Goal: Use online tool/utility: Utilize a website feature to perform a specific function

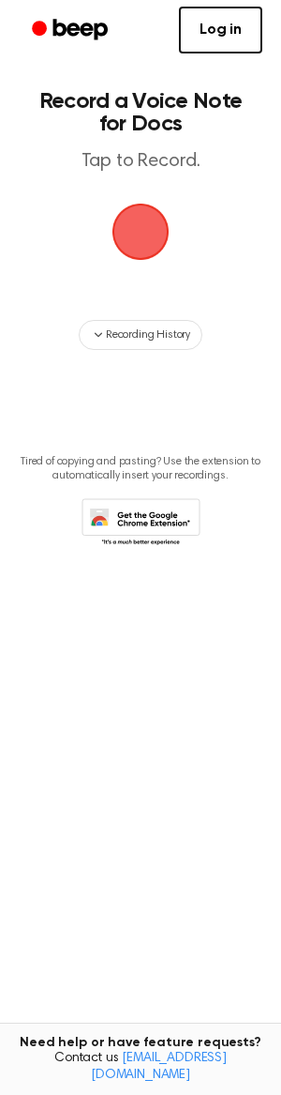
click at [137, 237] on span "button" at bounding box center [141, 232] width 64 height 64
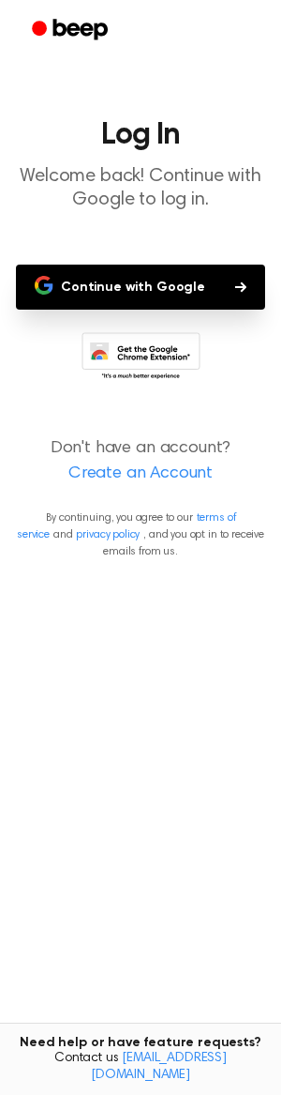
click at [127, 282] on button "Continue with Google" at bounding box center [140, 286] width 249 height 45
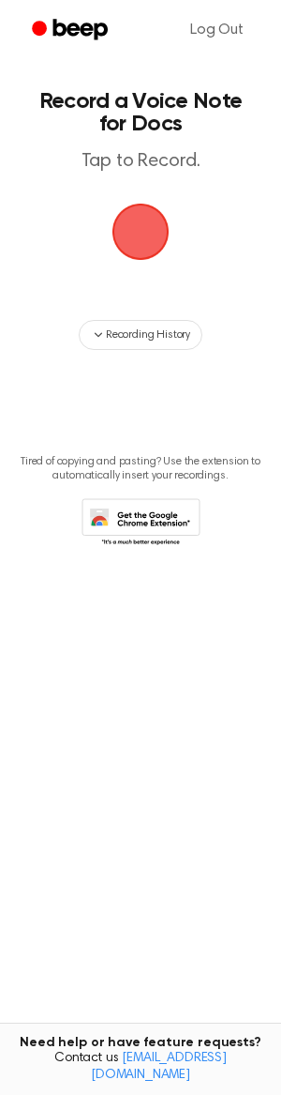
click at [132, 235] on span "button" at bounding box center [140, 231] width 72 height 72
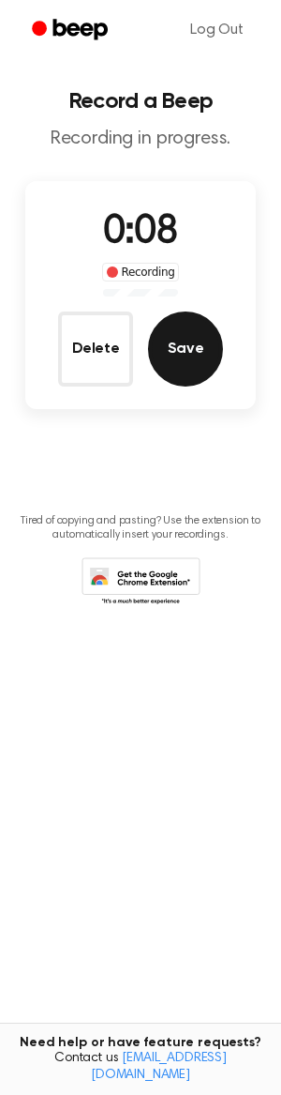
click at [177, 355] on button "Save" at bounding box center [185, 348] width 75 height 75
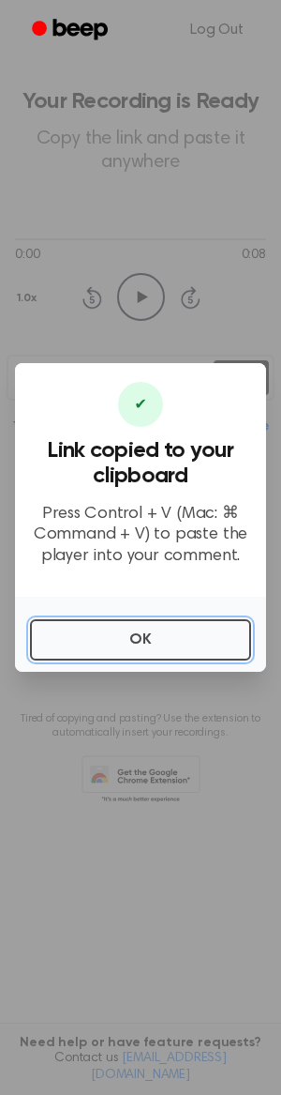
drag, startPoint x: 68, startPoint y: 629, endPoint x: 8, endPoint y: 585, distance: 75.2
click at [64, 629] on button "OK" at bounding box center [140, 639] width 221 height 41
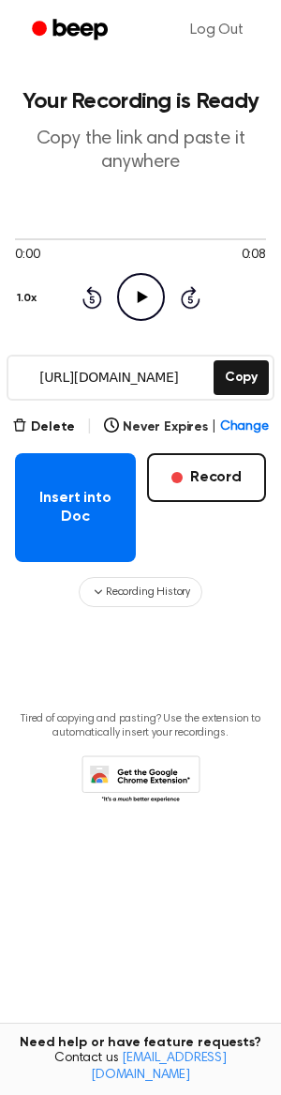
click at [240, 530] on div "Insert into Doc Record" at bounding box center [140, 507] width 251 height 109
click at [157, 587] on span "Recording History" at bounding box center [148, 591] width 84 height 17
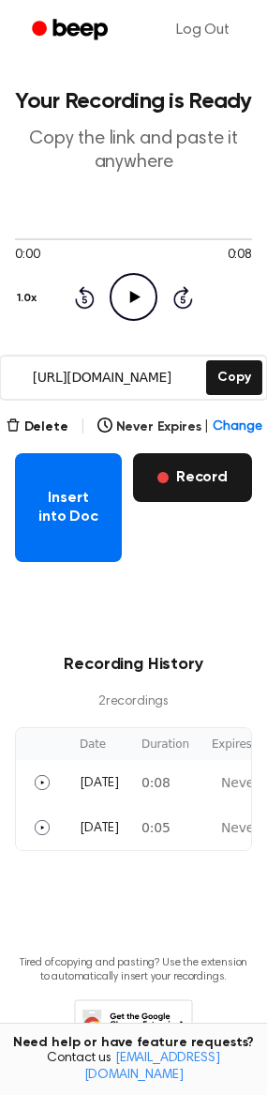
click at [195, 477] on button "Record" at bounding box center [192, 477] width 119 height 49
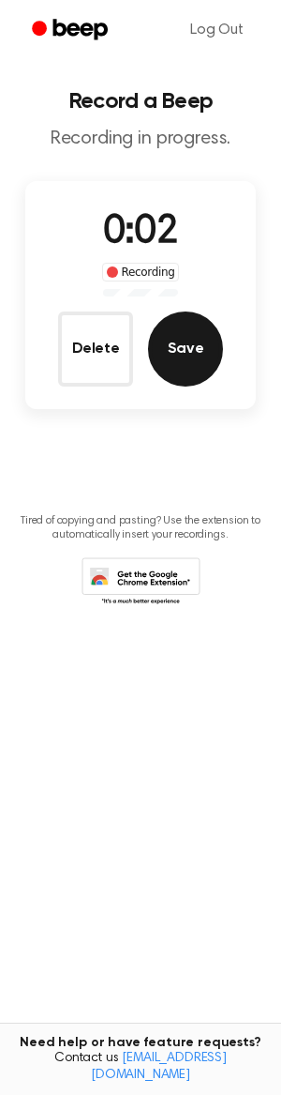
click at [188, 357] on button "Save" at bounding box center [185, 348] width 75 height 75
